Goal: Transaction & Acquisition: Purchase product/service

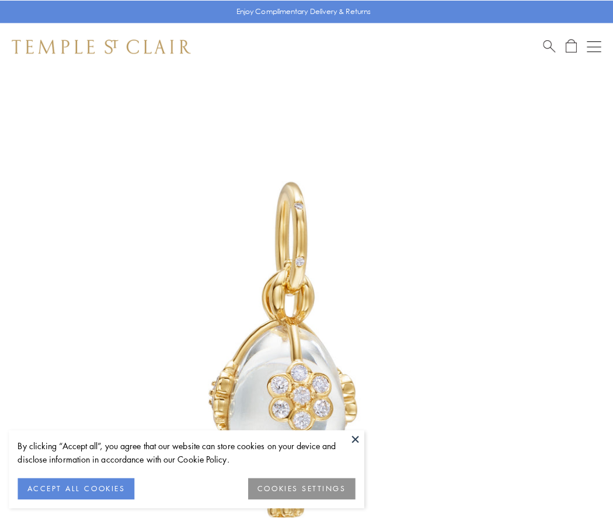
scroll to position [12, 0]
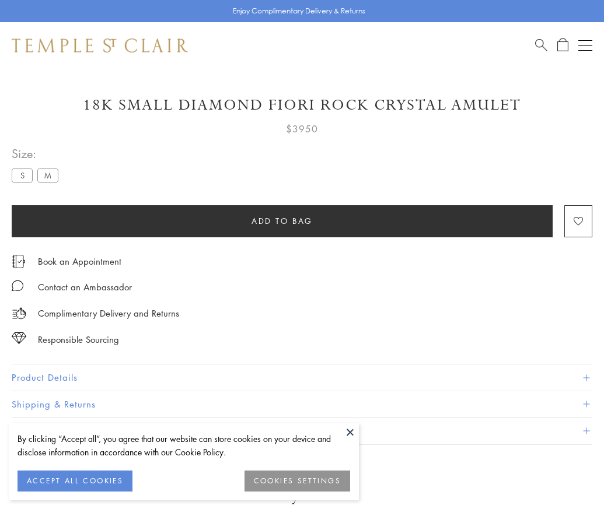
click at [282, 221] on span "Add to bag" at bounding box center [281, 221] width 61 height 13
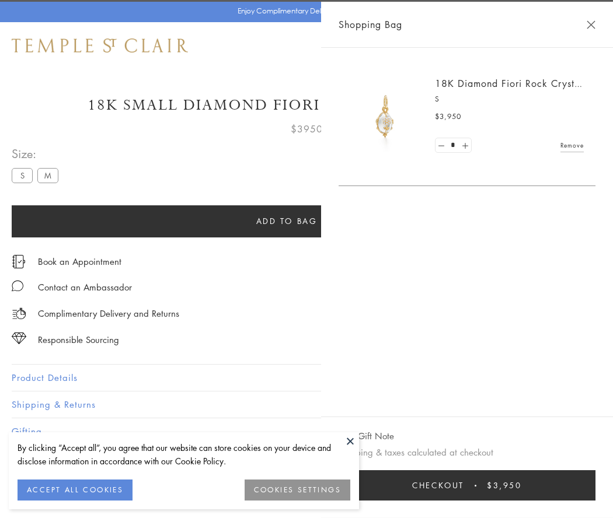
click at [464, 485] on span "Checkout" at bounding box center [438, 485] width 52 height 13
